Goal: Task Accomplishment & Management: Use online tool/utility

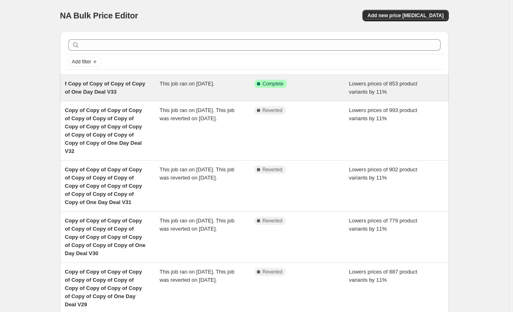
click at [246, 91] on div "This job ran on [DATE]." at bounding box center [207, 88] width 95 height 16
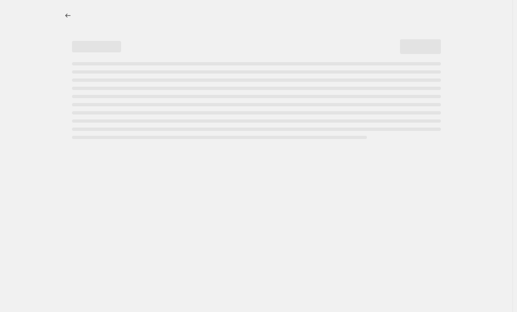
select select "percentage"
select select "pp"
select select "tag"
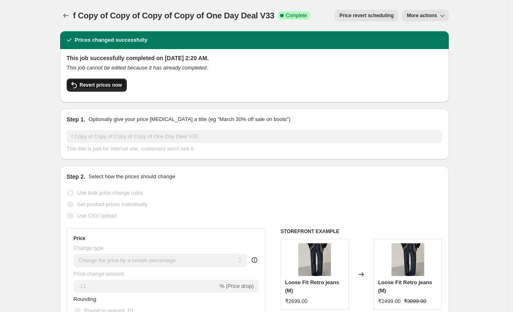
click at [107, 91] on button "Revert prices now" at bounding box center [97, 85] width 60 height 13
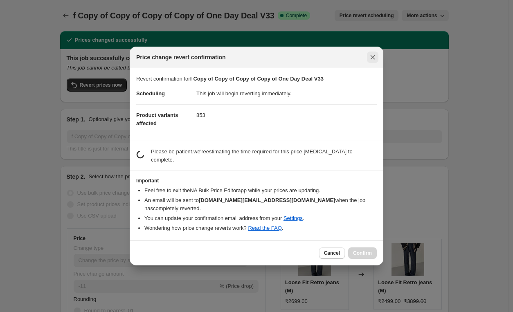
click at [376, 61] on icon "Close" at bounding box center [373, 57] width 8 height 8
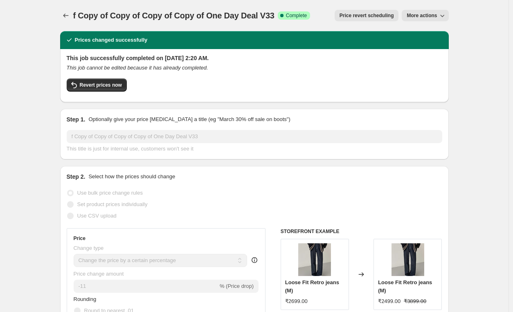
click at [440, 16] on icon "button" at bounding box center [442, 15] width 8 height 8
click at [437, 33] on span "Copy to new job" at bounding box center [429, 32] width 38 height 6
select select "percentage"
select select "pp"
select select "tag"
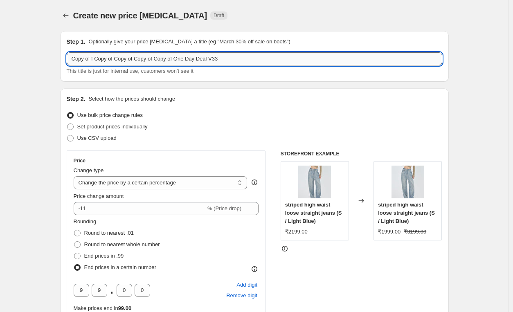
click at [283, 58] on input "Copy of f Copy of Copy of Copy of Copy of One Day Deal V33" at bounding box center [255, 58] width 376 height 13
type input "Copy of f Copy of Copy of Copy of Copy of One Day Deal V34"
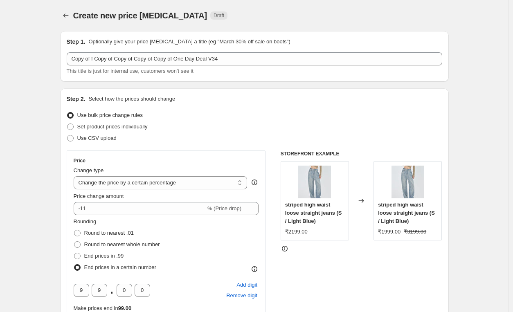
click at [273, 80] on div "Step 1. Optionally give your price [MEDICAL_DATA] a title (eg "March 30% off sa…" at bounding box center [254, 56] width 389 height 51
click at [72, 16] on div at bounding box center [66, 15] width 13 height 11
click at [72, 16] on button "Price change jobs" at bounding box center [65, 15] width 11 height 11
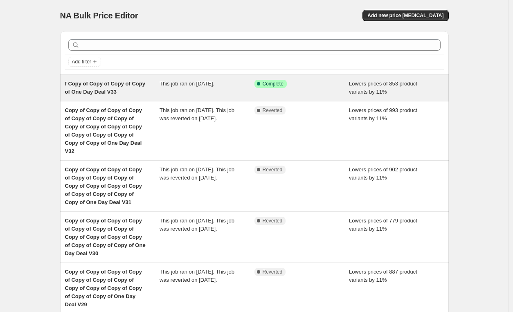
click at [340, 75] on div "f Copy of Copy of Copy of Copy of One Day Deal V33 This job ran on [DATE]. Succ…" at bounding box center [254, 88] width 389 height 26
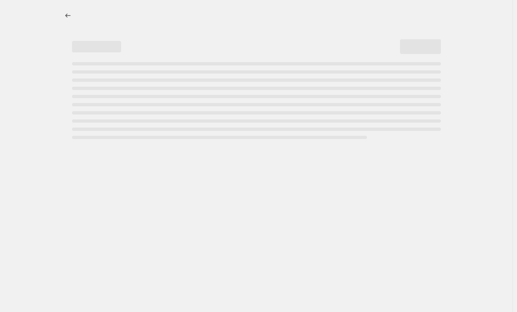
select select "percentage"
select select "pp"
select select "tag"
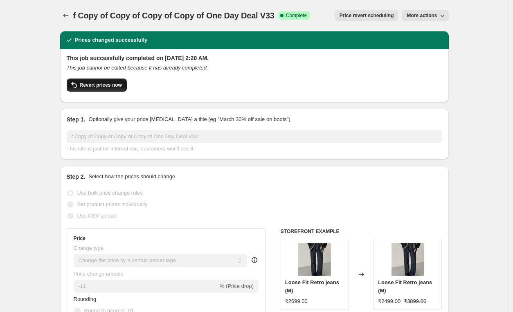
click at [107, 88] on span "Revert prices now" at bounding box center [101, 85] width 42 height 7
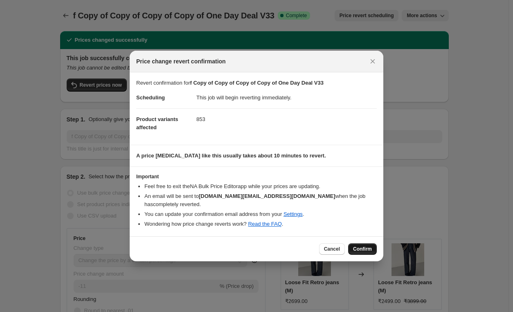
click at [363, 246] on span "Confirm" at bounding box center [362, 249] width 19 height 7
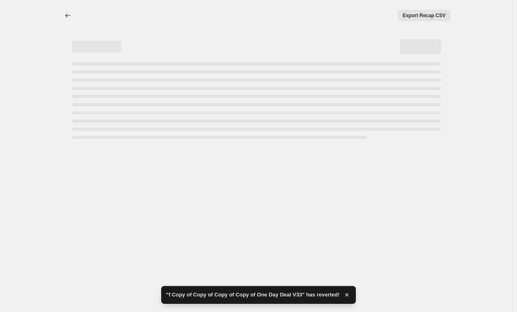
select select "percentage"
select select "pp"
select select "tag"
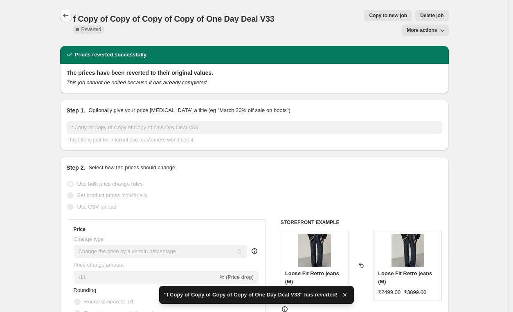
click at [63, 15] on button "Price change jobs" at bounding box center [65, 15] width 11 height 11
